Goal: Task Accomplishment & Management: Use online tool/utility

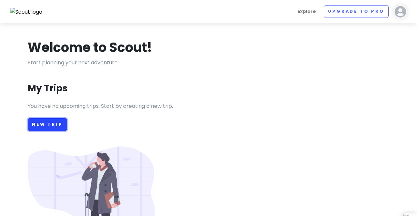
click at [42, 121] on link "New Trip" at bounding box center [47, 124] width 39 height 13
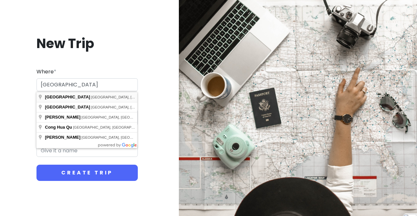
type input "[GEOGRAPHIC_DATA], [GEOGRAPHIC_DATA], [GEOGRAPHIC_DATA]"
type input "Guangzhou Trip"
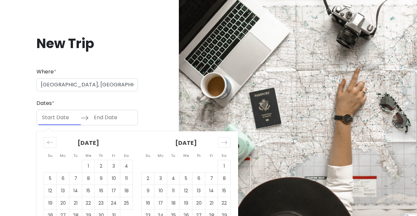
click at [63, 119] on input "Start Date" at bounding box center [59, 117] width 42 height 15
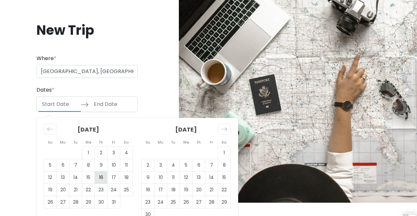
scroll to position [14, 0]
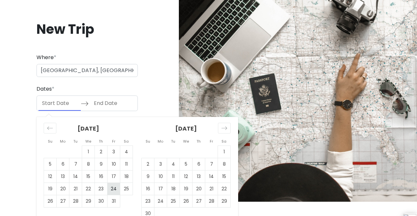
click at [113, 188] on td "24" at bounding box center [113, 189] width 13 height 12
type input "[DATE]"
click at [50, 201] on td "26" at bounding box center [50, 202] width 13 height 12
type input "[DATE]"
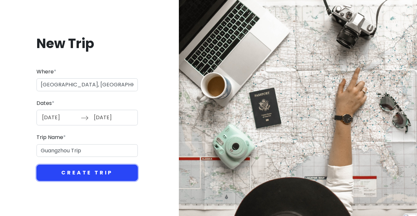
click at [79, 171] on button "Create Trip" at bounding box center [86, 173] width 101 height 16
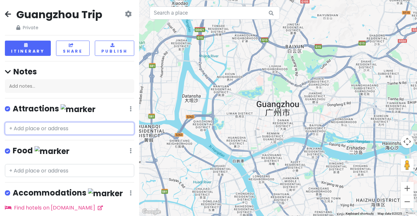
click at [56, 122] on input "text" at bounding box center [69, 128] width 129 height 13
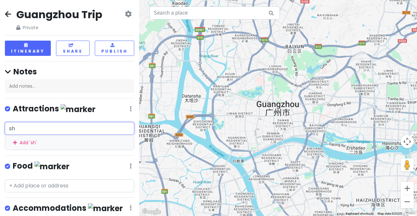
type input "sha"
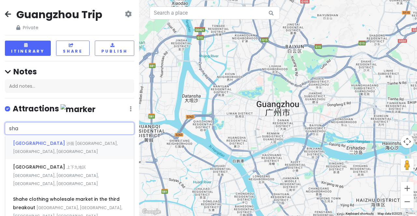
click at [54, 141] on span "沙面 [GEOGRAPHIC_DATA], [GEOGRAPHIC_DATA], [GEOGRAPHIC_DATA]" at bounding box center [65, 148] width 104 height 14
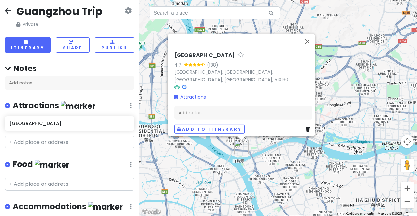
scroll to position [10, 0]
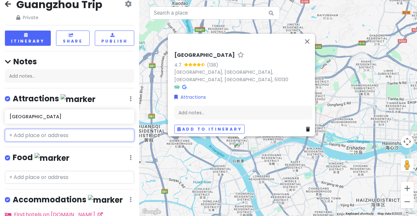
click at [61, 121] on div "Guangzhou Trip Private Change Dates Make a Copy Delete Trip Go Pro ⚡️ Give Feed…" at bounding box center [69, 108] width 139 height 216
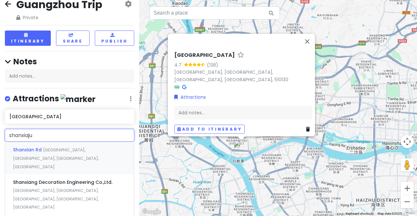
type input "shanxiajui"
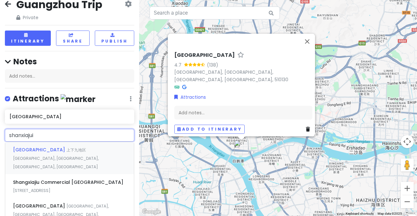
click at [70, 149] on span "上下九地区 [GEOGRAPHIC_DATA], [GEOGRAPHIC_DATA], [GEOGRAPHIC_DATA], [GEOGRAPHIC_DATA]" at bounding box center [56, 158] width 86 height 22
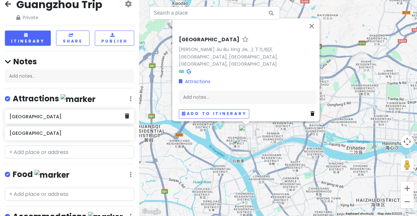
click at [59, 114] on h6 "[GEOGRAPHIC_DATA]" at bounding box center [66, 117] width 115 height 6
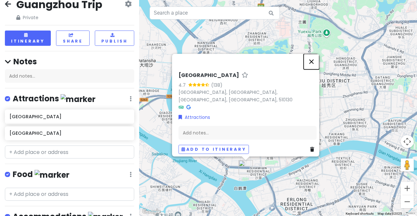
click at [316, 57] on button "Close" at bounding box center [311, 62] width 16 height 16
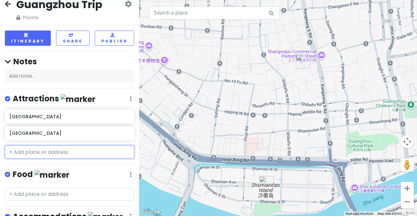
click at [59, 147] on input "text" at bounding box center [69, 152] width 129 height 13
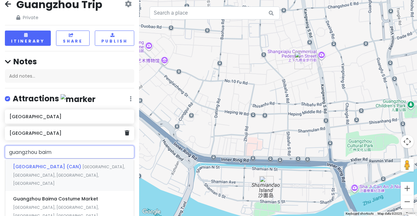
type input "guangzhou baima"
click at [35, 164] on span "Guangzhou Baima Costume Market" at bounding box center [55, 167] width 85 height 7
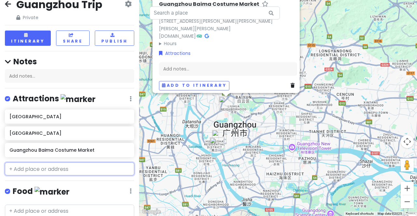
click at [67, 163] on input "text" at bounding box center [69, 169] width 129 height 13
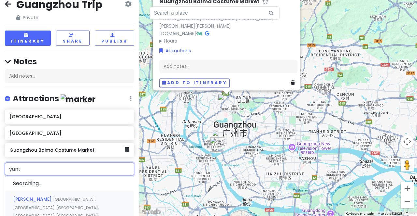
type input "yunta"
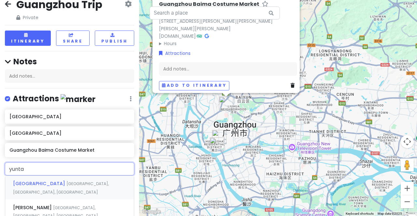
click at [82, 182] on div "[GEOGRAPHIC_DATA], [GEOGRAPHIC_DATA], [GEOGRAPHIC_DATA]" at bounding box center [69, 188] width 129 height 24
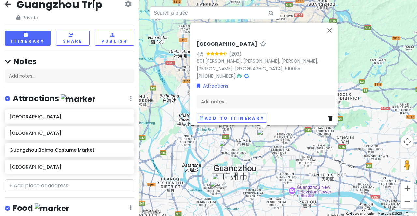
scroll to position [0, 0]
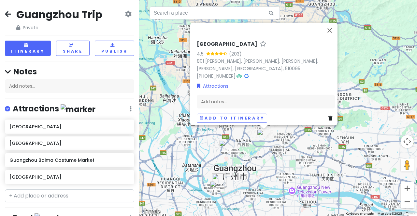
click at [5, 11] on icon at bounding box center [8, 13] width 6 height 5
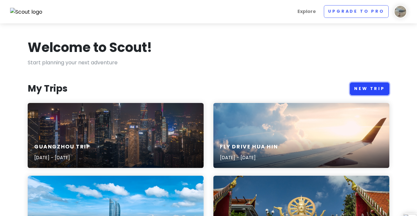
click at [360, 90] on link "New Trip" at bounding box center [369, 89] width 39 height 13
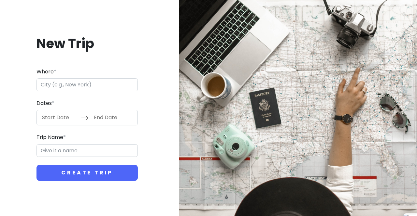
click at [117, 83] on input "Where *" at bounding box center [86, 84] width 101 height 13
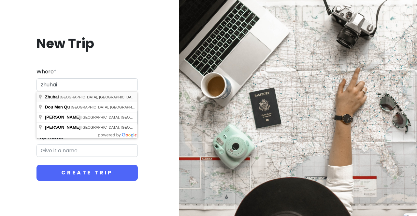
type input "[GEOGRAPHIC_DATA], [GEOGRAPHIC_DATA], [GEOGRAPHIC_DATA]"
type input "Zhuhai Trip"
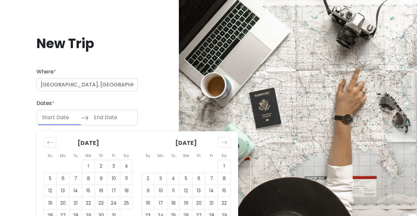
click at [65, 117] on input "Start Date" at bounding box center [59, 117] width 42 height 15
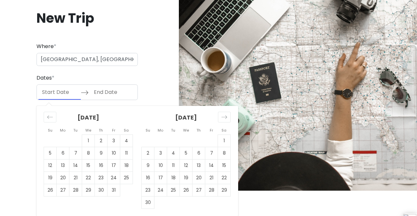
scroll to position [26, 0]
click at [45, 188] on td "26" at bounding box center [50, 190] width 13 height 12
type input "[DATE]"
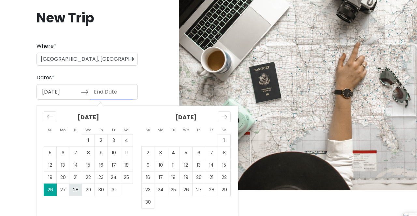
click at [78, 190] on td "28" at bounding box center [75, 190] width 13 height 12
type input "[DATE]"
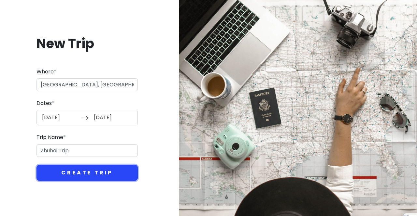
click at [87, 171] on button "Create Trip" at bounding box center [86, 173] width 101 height 16
click at [101, 169] on button "Create Trip" at bounding box center [86, 173] width 101 height 16
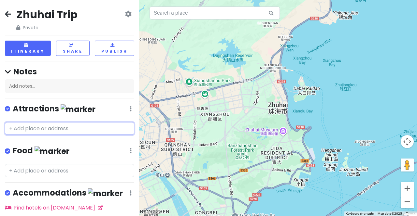
click at [47, 122] on input "text" at bounding box center [69, 128] width 129 height 13
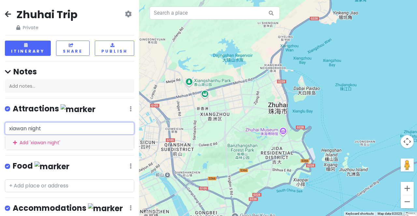
click at [60, 123] on input "xiawan night" at bounding box center [69, 128] width 129 height 13
click at [43, 122] on input "xiawan night market" at bounding box center [69, 128] width 129 height 13
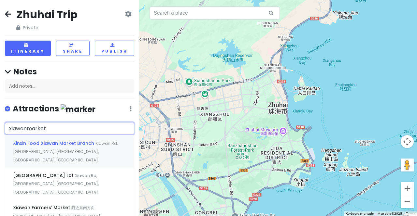
type input "xiawan market"
click at [87, 140] on span "Xinxin Food Xiawan Market Branch" at bounding box center [54, 143] width 82 height 7
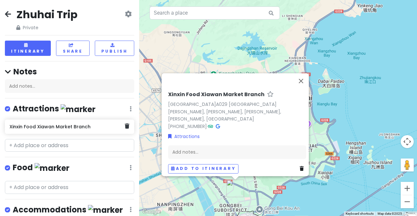
click at [81, 124] on h6 "Xinxin Food Xiawan Market Branch" at bounding box center [66, 127] width 115 height 6
click at [124, 124] on h6 "Xinxin Food Xiawan Market Branch" at bounding box center [66, 127] width 115 height 6
click at [127, 124] on icon at bounding box center [127, 126] width 5 height 5
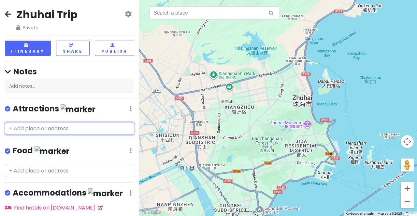
click at [75, 122] on input "text" at bounding box center [69, 128] width 129 height 13
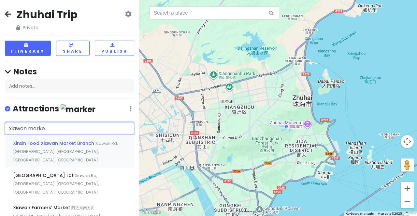
type input "xiawan market"
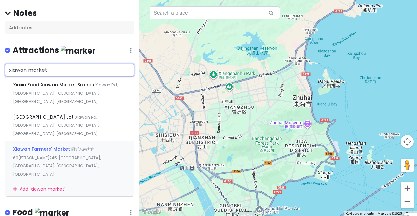
scroll to position [60, 0]
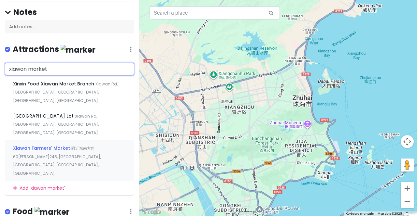
click at [72, 146] on span "附近东南方向60[PERSON_NAME]245, [GEOGRAPHIC_DATA], [GEOGRAPHIC_DATA], [GEOGRAPHIC_DAT…" at bounding box center [57, 161] width 88 height 31
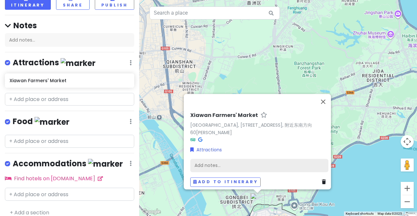
click at [223, 164] on div "Add notes..." at bounding box center [259, 166] width 138 height 14
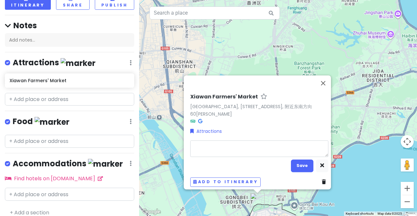
type textarea "x"
type textarea "o"
type textarea "x"
type textarea "op"
type textarea "x"
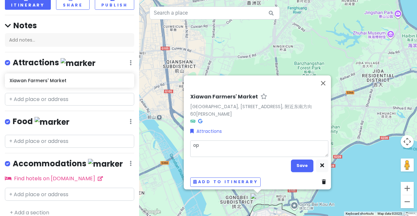
type textarea "ope"
type textarea "x"
type textarea "open"
type textarea "x"
type textarea "open"
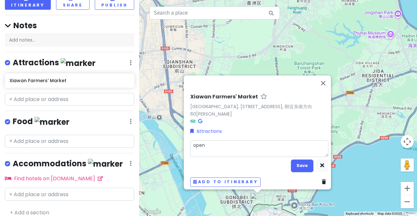
type textarea "x"
type textarea "open 9"
type textarea "x"
type textarea "open 9."
type textarea "x"
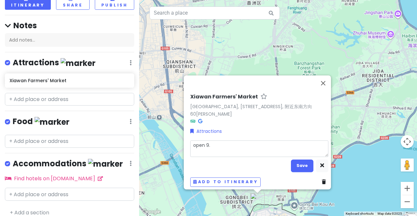
type textarea "open 9.4"
type textarea "x"
type textarea "open 9.45"
type textarea "x"
type textarea "open 9.45p"
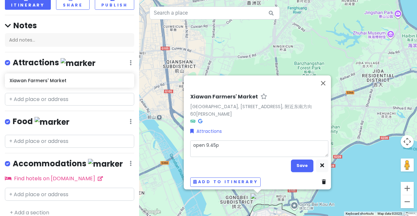
type textarea "x"
type textarea "open 9.45pm"
type textarea "x"
type textarea "open 9.45pm"
type textarea "x"
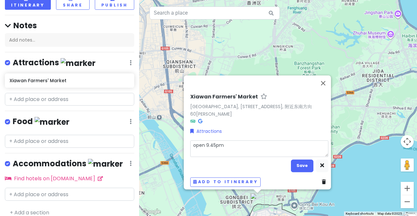
type textarea "open 9.45pm t"
type textarea "x"
type textarea "open 9.45pm to"
type textarea "x"
type textarea "open 9.45pm to"
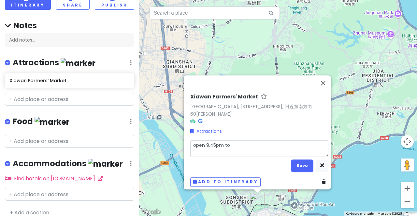
type textarea "x"
type textarea "open 9.45pm to 5"
type textarea "x"
type textarea "open 9.45pm to 5am"
type textarea "x"
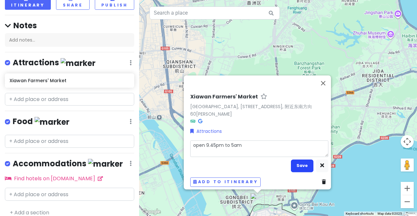
type textarea "open 9.45pm to 5am"
click at [292, 164] on button "Save" at bounding box center [302, 166] width 22 height 13
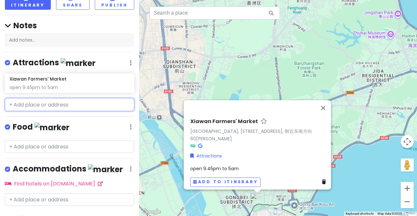
click at [63, 98] on input "text" at bounding box center [69, 104] width 129 height 13
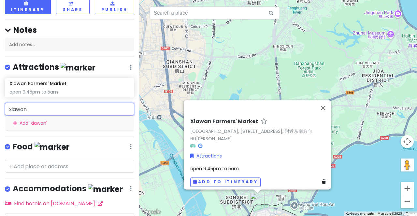
scroll to position [66, 0]
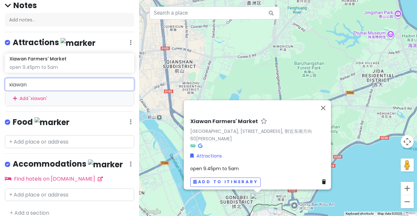
click at [91, 78] on input "xiawan" at bounding box center [69, 84] width 129 height 13
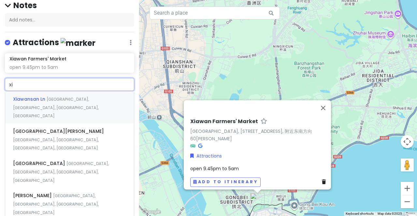
type input "x"
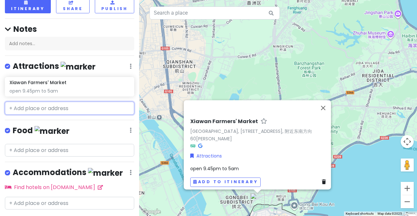
scroll to position [42, 0]
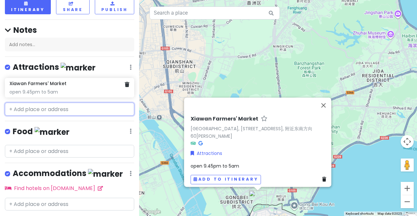
click at [96, 89] on div "open 9.45pm to 5am" at bounding box center [69, 92] width 120 height 6
click at [76, 81] on div "Xiawan Farmers' Market open 9.45pm to 5am" at bounding box center [69, 88] width 120 height 14
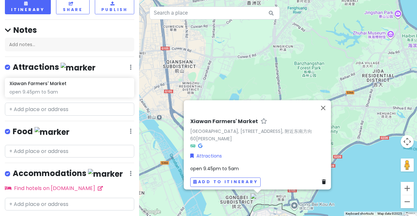
click at [218, 124] on h6 "Xiawan Farmers' Market" at bounding box center [224, 121] width 68 height 7
click at [221, 135] on link "[GEOGRAPHIC_DATA], [STREET_ADDRESS], 附近东南方向60[PERSON_NAME]" at bounding box center [251, 135] width 122 height 14
click at [199, 166] on span "open 9.45pm to 5am" at bounding box center [214, 169] width 48 height 7
type textarea "x"
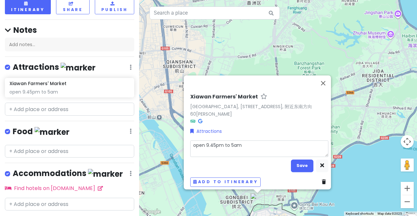
click at [260, 140] on textarea "open 9.45pm to 5am" at bounding box center [259, 148] width 138 height 17
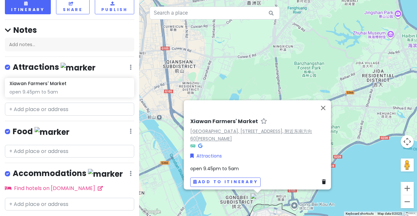
click at [228, 112] on div "Xiawan Farmers' Market [GEOGRAPHIC_DATA], [STREET_ADDRESS], 附近东南方向60[PERSON_NAM…" at bounding box center [257, 145] width 147 height 90
click at [225, 125] on h6 "Xiawan Farmers' Market" at bounding box center [224, 121] width 68 height 7
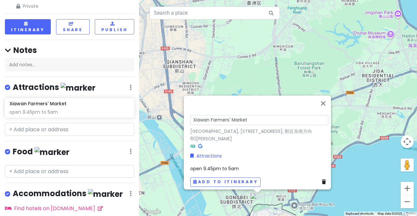
scroll to position [25, 0]
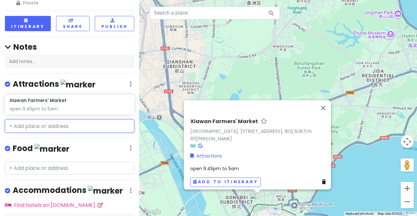
click at [69, 120] on input "text" at bounding box center [69, 126] width 129 height 13
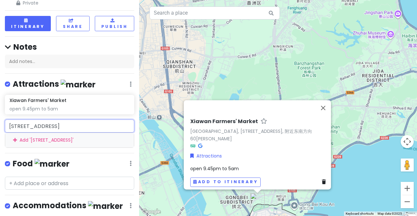
click at [93, 120] on input "[STREET_ADDRESS]" at bounding box center [69, 126] width 129 height 13
type input "[STREET_ADDRESS]"
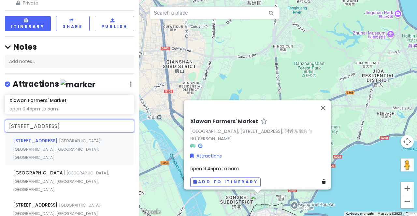
click at [94, 138] on span "[GEOGRAPHIC_DATA], [GEOGRAPHIC_DATA], [GEOGRAPHIC_DATA], [GEOGRAPHIC_DATA]" at bounding box center [57, 149] width 88 height 22
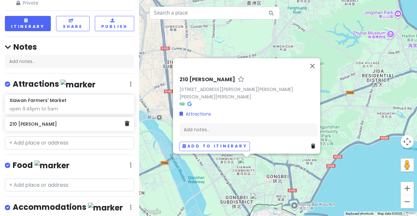
click at [57, 121] on h6 "210 [PERSON_NAME]" at bounding box center [66, 124] width 115 height 6
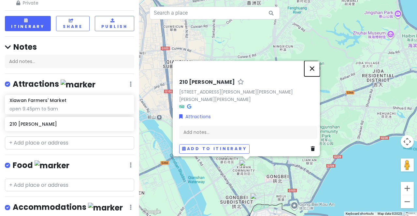
click at [318, 62] on button "Close" at bounding box center [312, 69] width 16 height 16
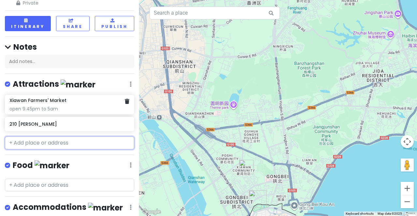
click at [95, 98] on div "Xiawan Farmers' Market open 9.45pm to 5am" at bounding box center [69, 105] width 120 height 14
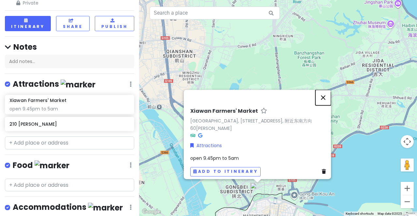
click at [329, 101] on button "Close" at bounding box center [323, 98] width 16 height 16
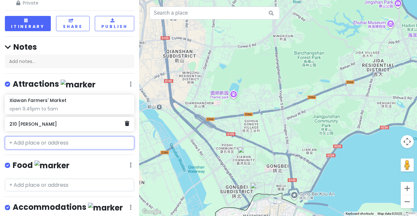
click at [65, 121] on h6 "210 [PERSON_NAME]" at bounding box center [66, 124] width 115 height 6
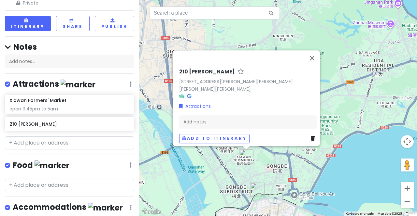
click at [244, 160] on img "210 Xia Wan Lu" at bounding box center [246, 157] width 20 height 20
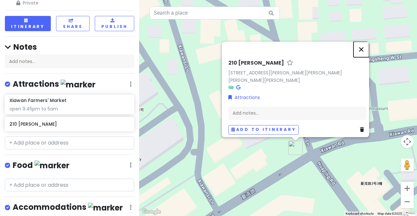
click at [366, 44] on button "Close" at bounding box center [361, 50] width 16 height 16
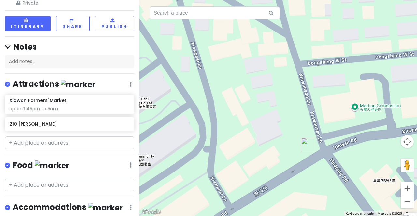
click at [268, 160] on div at bounding box center [278, 108] width 278 height 216
click at [290, 124] on div at bounding box center [278, 108] width 278 height 216
click at [55, 121] on h6 "210 [PERSON_NAME]" at bounding box center [66, 124] width 115 height 6
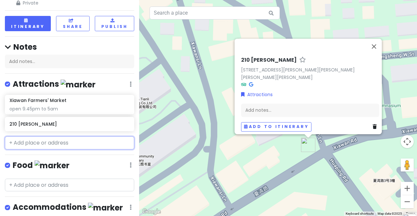
click at [51, 137] on input "text" at bounding box center [69, 143] width 129 height 13
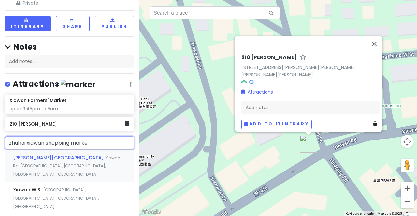
type input "zhuhai xiawan shopping market"
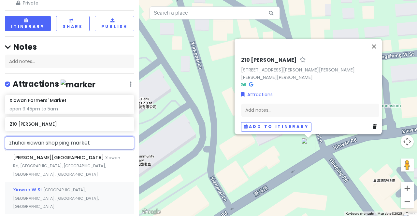
click at [84, 187] on span "[GEOGRAPHIC_DATA], [GEOGRAPHIC_DATA], [GEOGRAPHIC_DATA], [GEOGRAPHIC_DATA]" at bounding box center [56, 198] width 86 height 22
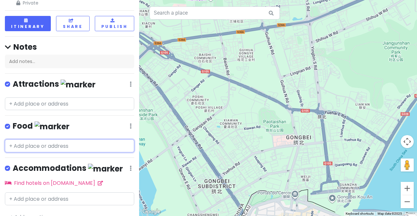
click at [50, 140] on input "text" at bounding box center [69, 146] width 129 height 13
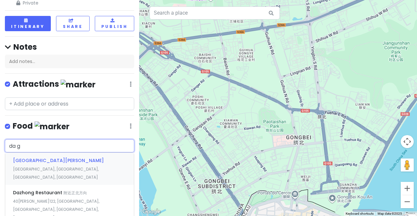
type input "da ge"
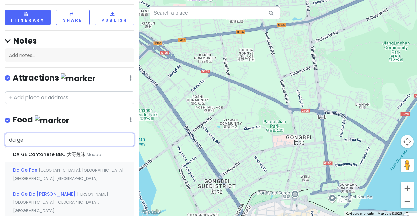
scroll to position [31, 0]
click at [81, 168] on div "Da Ge [GEOGRAPHIC_DATA], [GEOGRAPHIC_DATA], [GEOGRAPHIC_DATA], [GEOGRAPHIC_DATA]" at bounding box center [69, 174] width 129 height 24
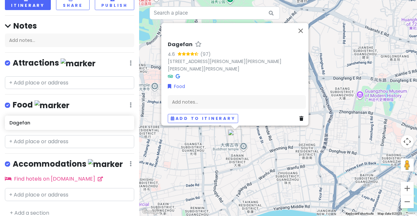
scroll to position [46, 0]
